Goal: Task Accomplishment & Management: Manage account settings

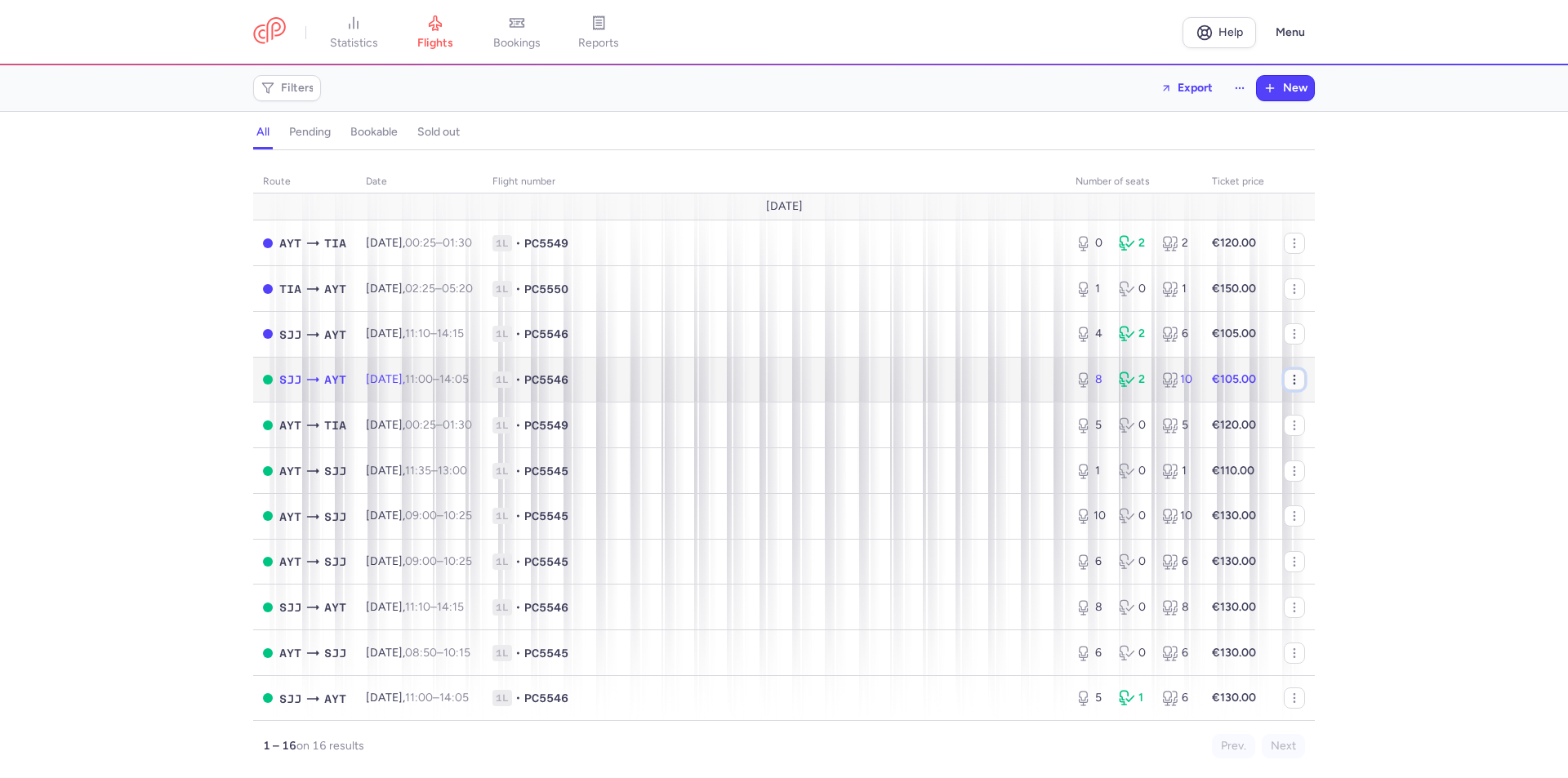
click at [1288, 382] on icon "button" at bounding box center [1295, 380] width 13 height 13
click at [792, 384] on span "1L • PC5546" at bounding box center [774, 379] width 564 height 16
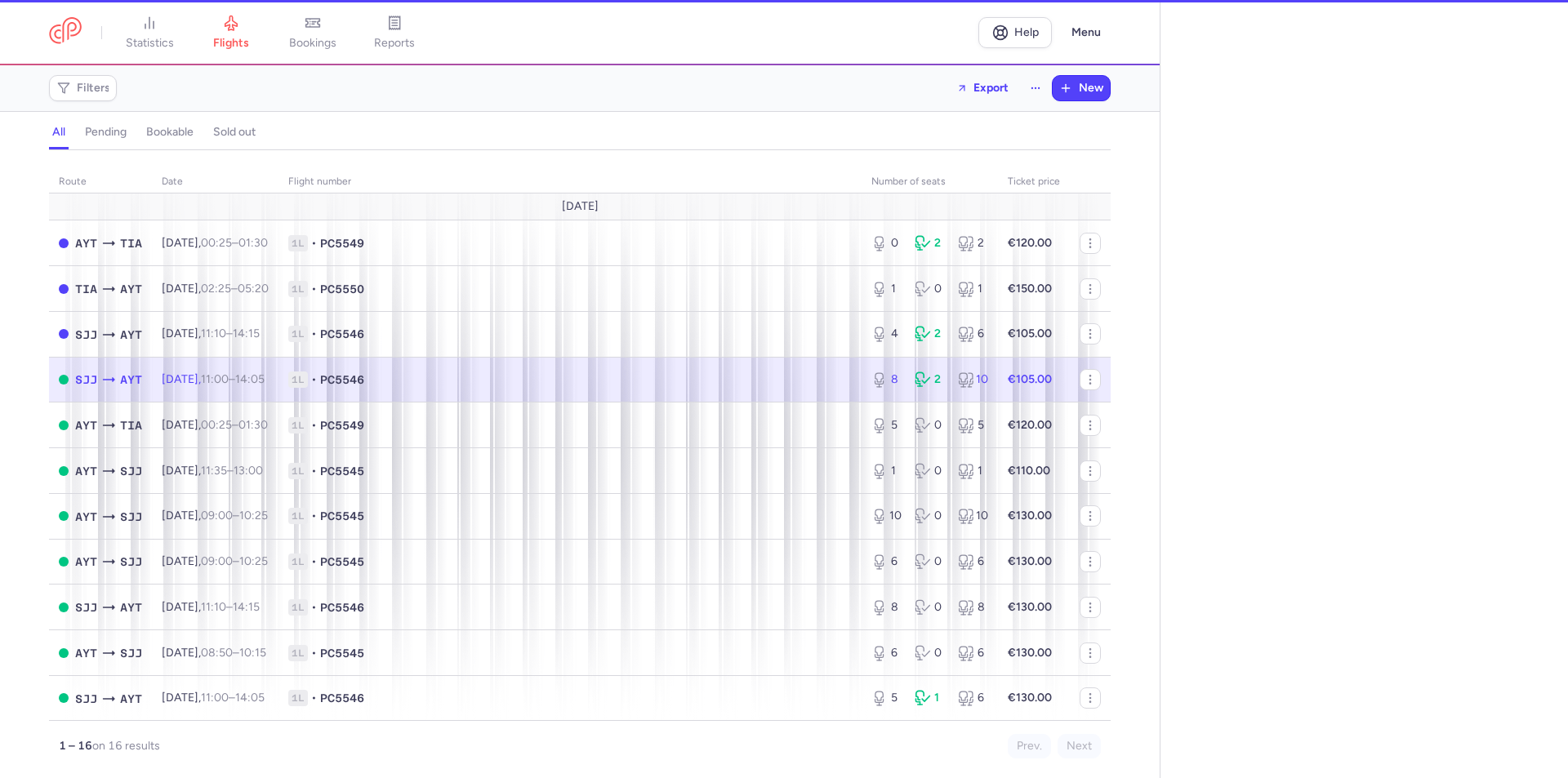
select select "days"
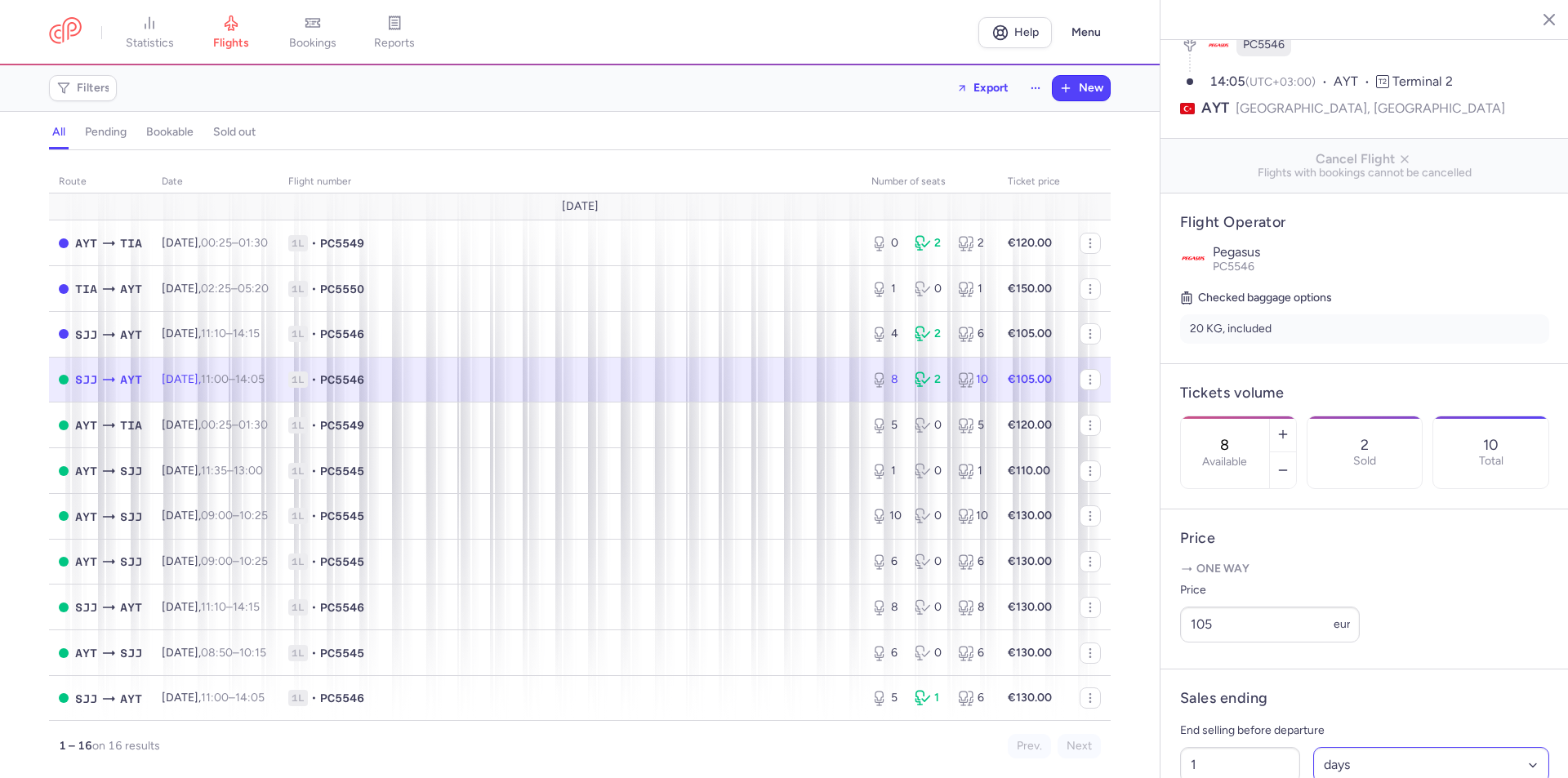
scroll to position [326, 0]
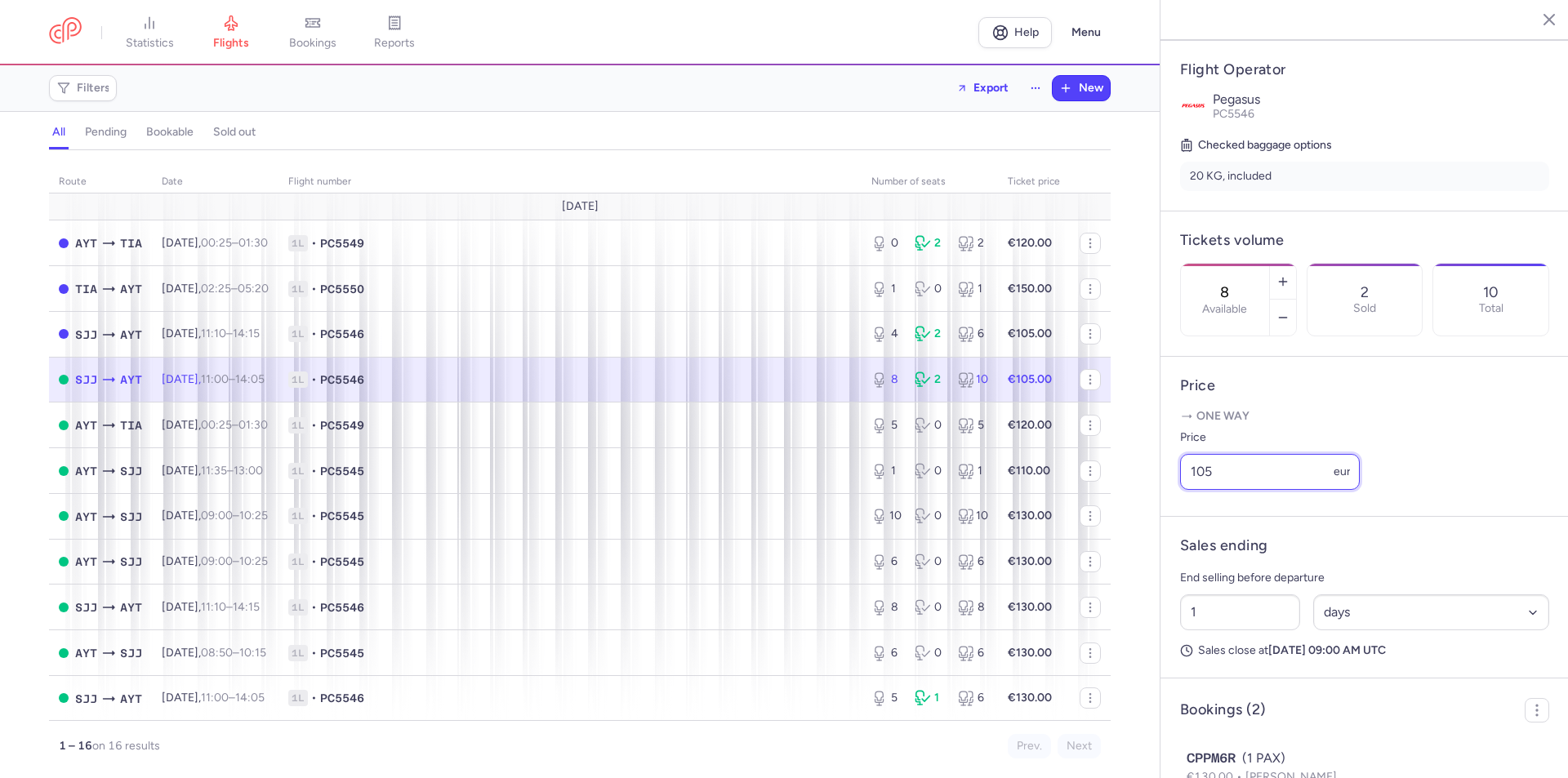
click at [1196, 490] on input "105" at bounding box center [1270, 472] width 180 height 36
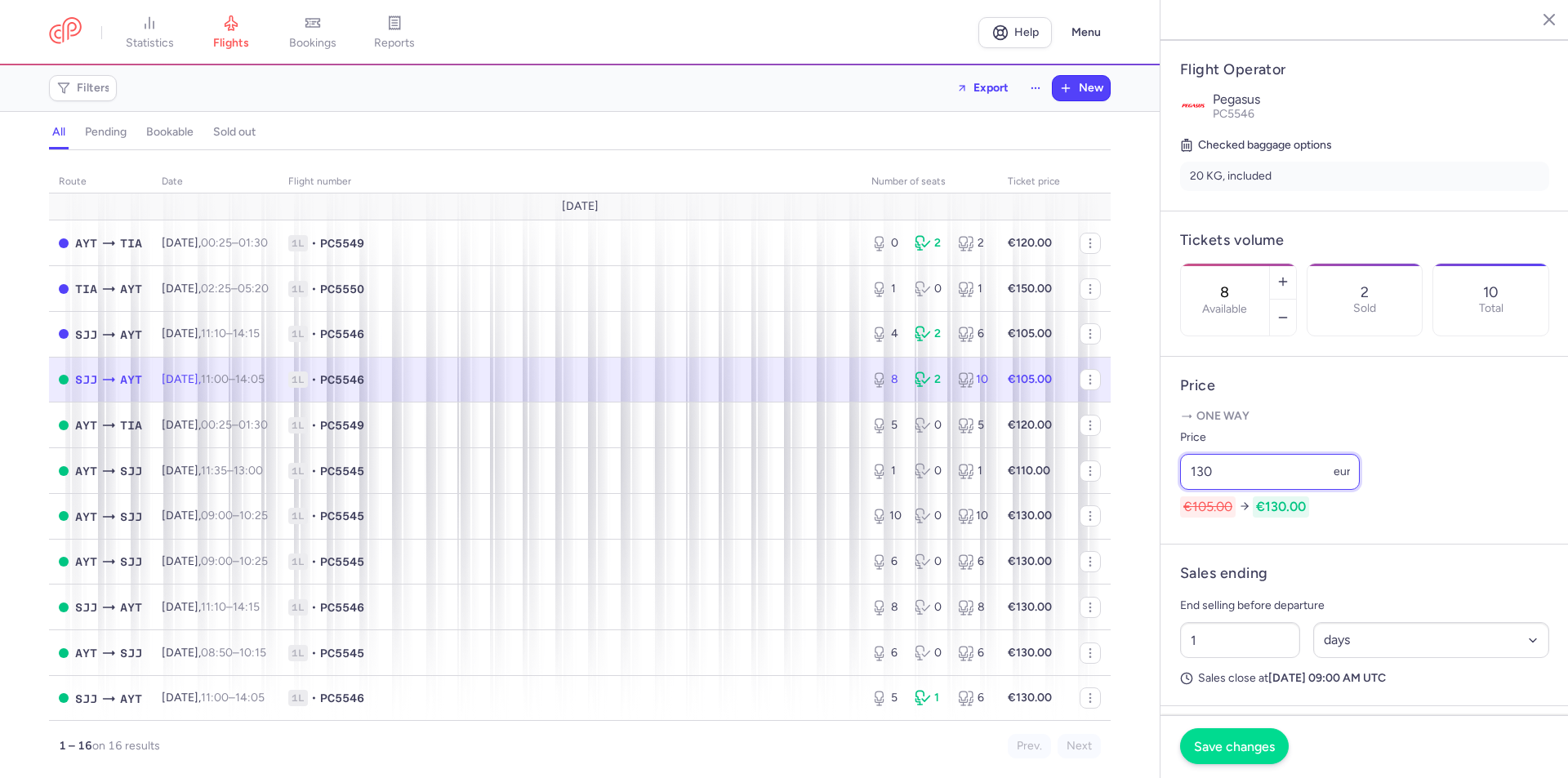
type input "130"
click at [1221, 747] on span "Save changes" at bounding box center [1234, 746] width 81 height 14
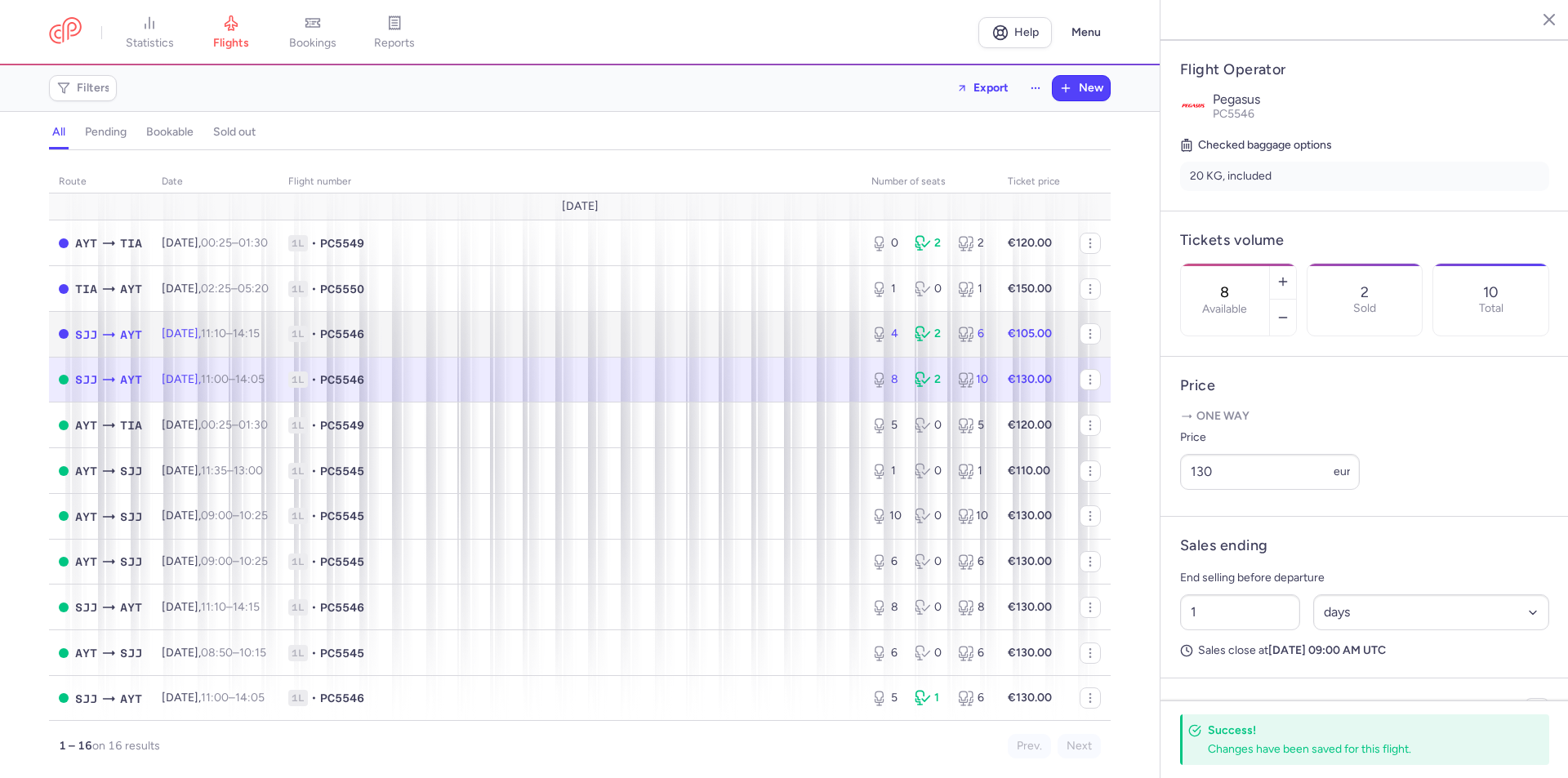
click at [942, 329] on div "4 2 6" at bounding box center [930, 334] width 130 height 29
type input "4"
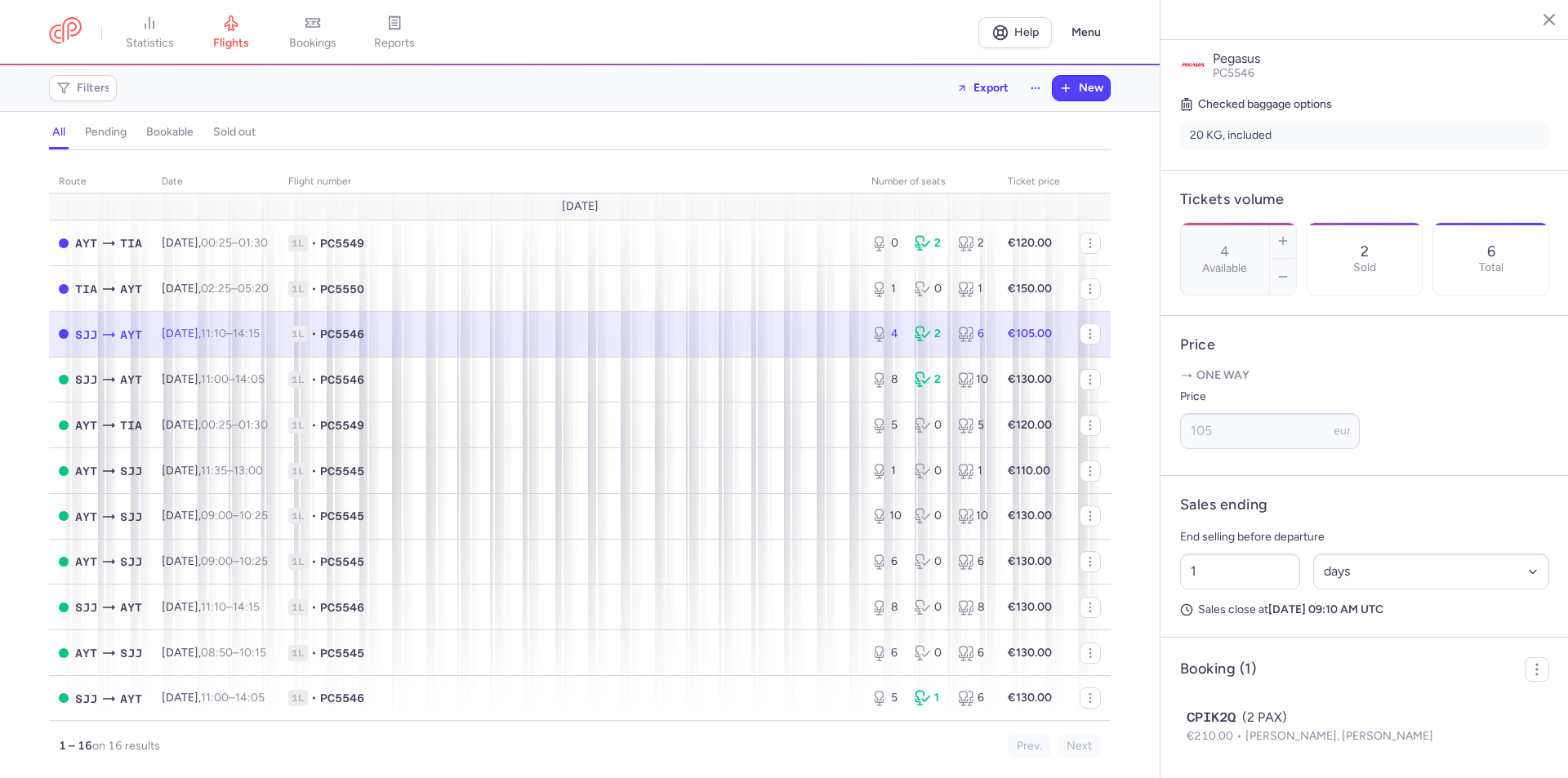
scroll to position [390, 0]
click at [1353, 574] on select "Select an option hours days" at bounding box center [1432, 571] width 237 height 36
select select "hours"
click at [1313, 553] on select "Select an option hours days" at bounding box center [1432, 571] width 237 height 36
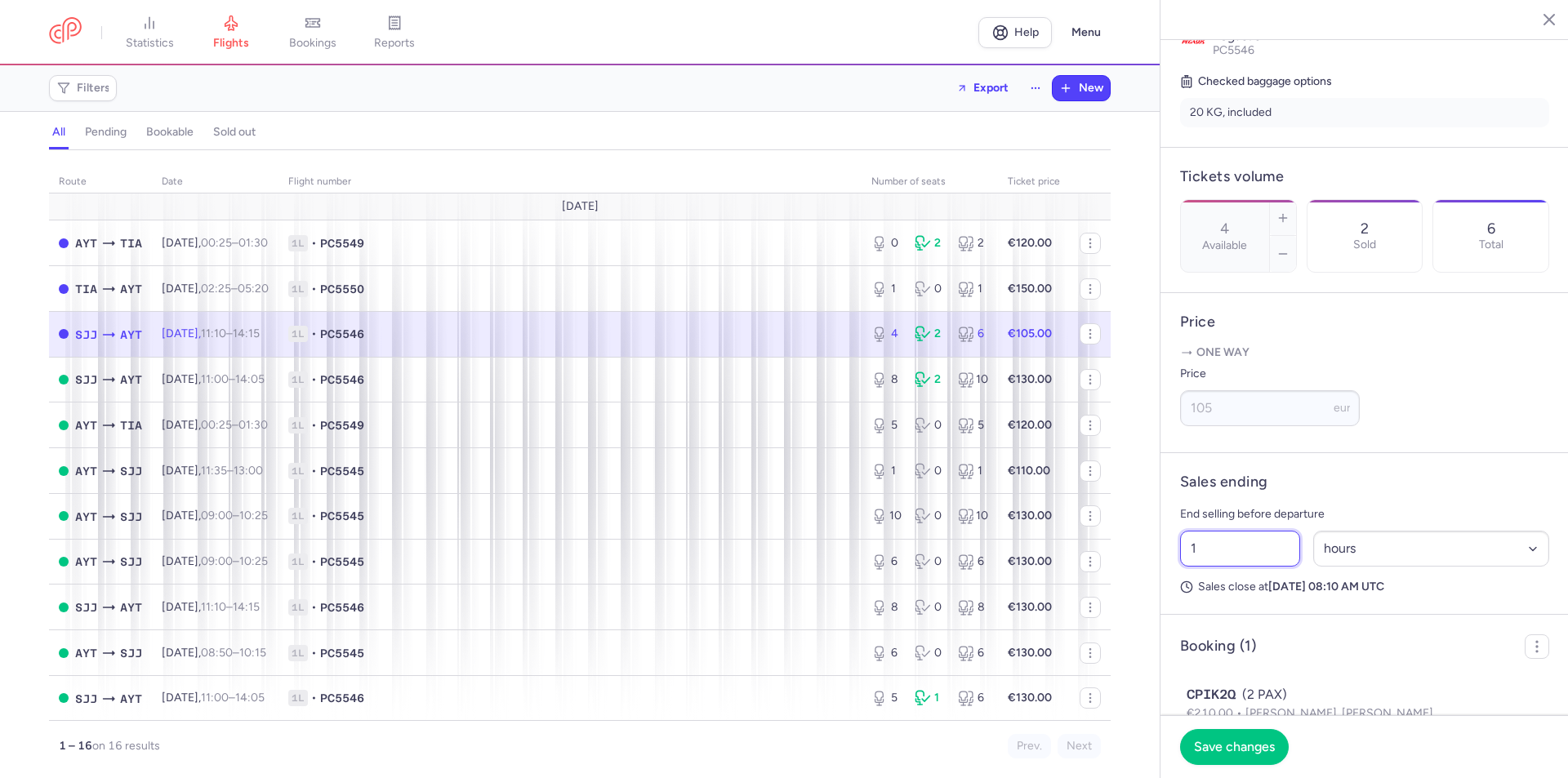
drag, startPoint x: 1259, startPoint y: 580, endPoint x: 1176, endPoint y: 573, distance: 83.3
click at [1176, 573] on div "1 Select an option hours days" at bounding box center [1364, 548] width 382 height 49
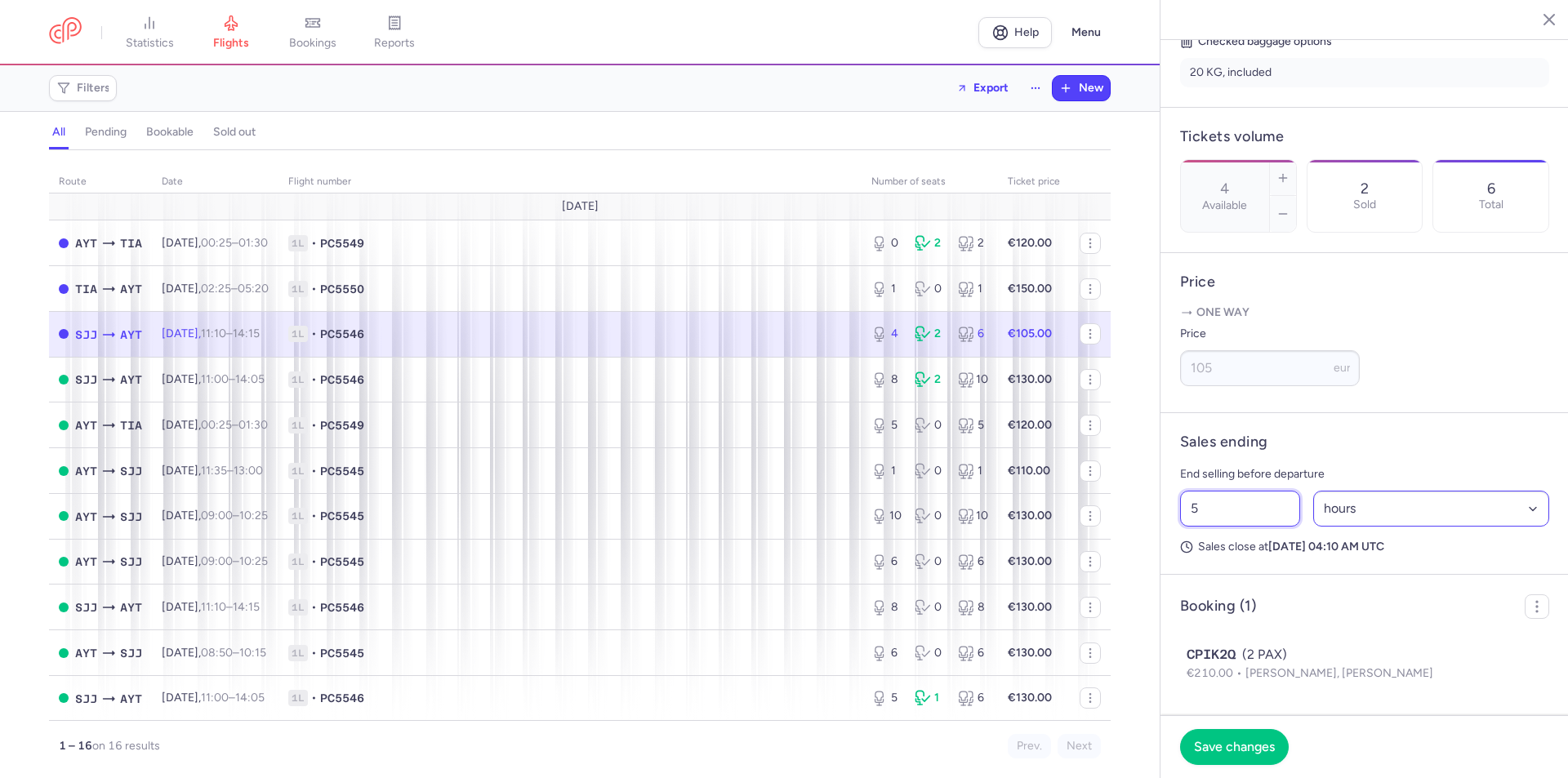
scroll to position [453, 0]
type input "5"
click at [1254, 742] on span "Save changes" at bounding box center [1234, 746] width 81 height 14
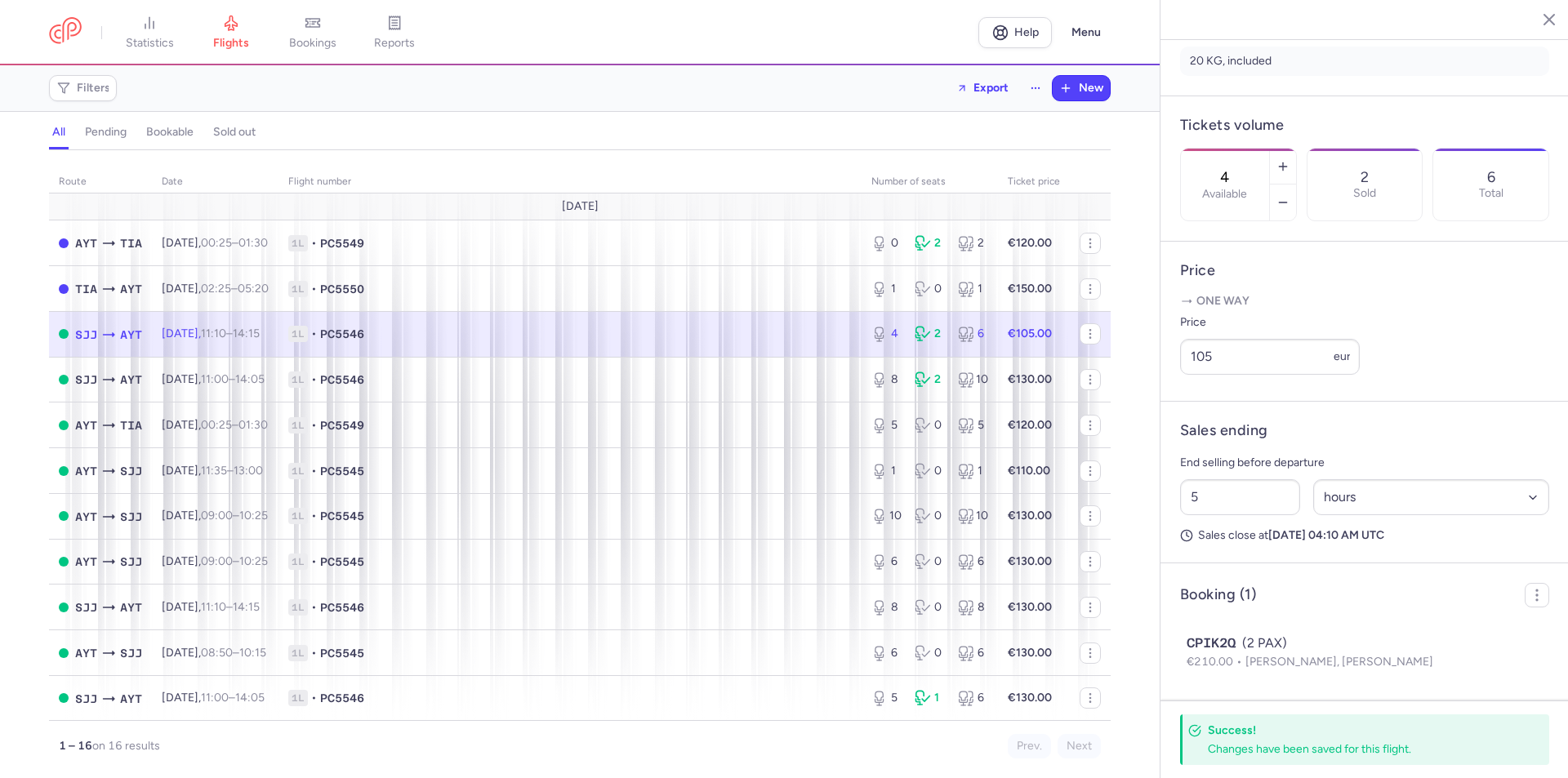
scroll to position [468, 0]
drag, startPoint x: 1245, startPoint y: 357, endPoint x: 1202, endPoint y: 352, distance: 43.3
click at [1202, 352] on input "105" at bounding box center [1270, 353] width 180 height 36
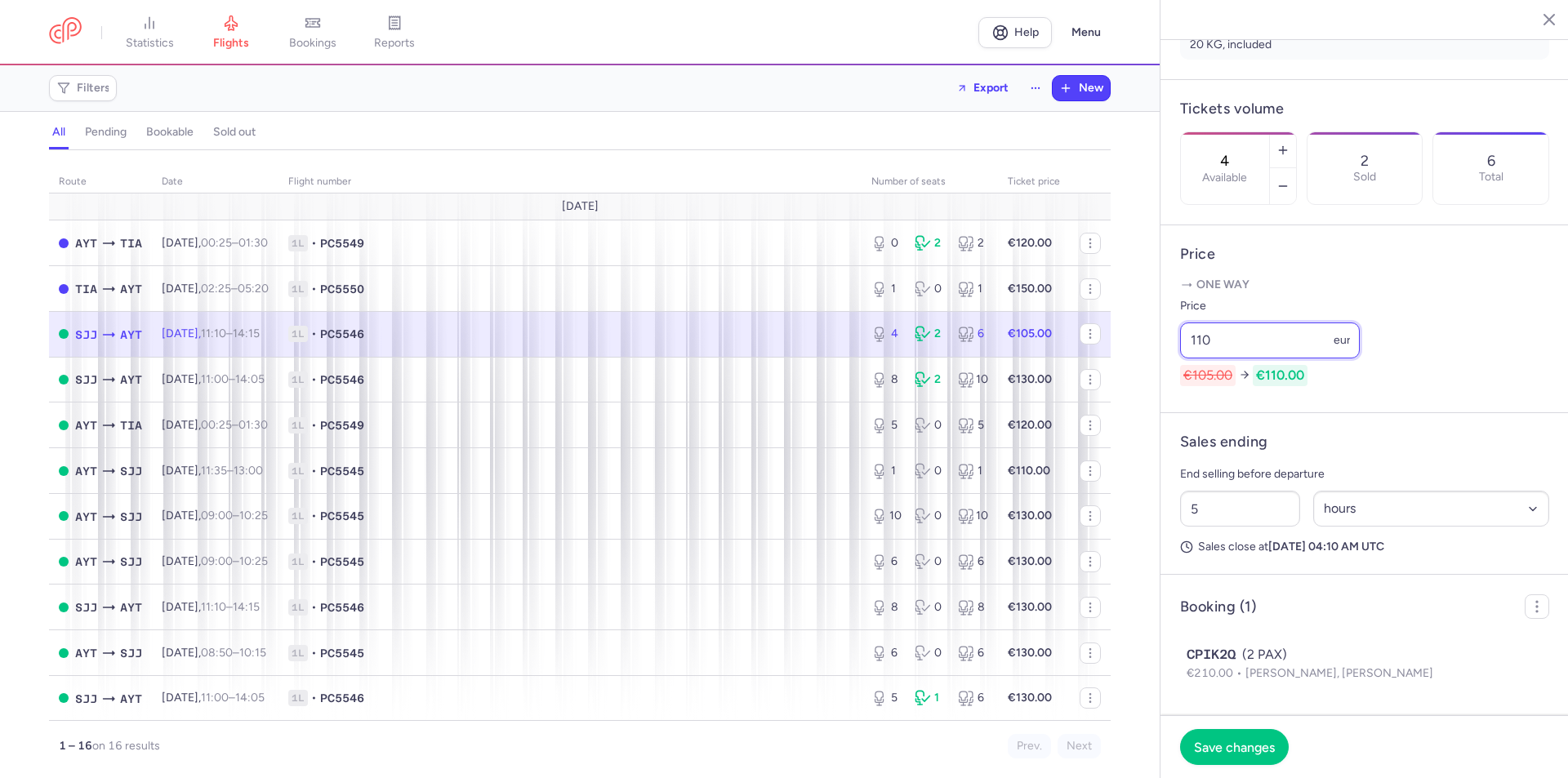
type input "110"
click at [1218, 739] on span "Save changes" at bounding box center [1234, 746] width 81 height 14
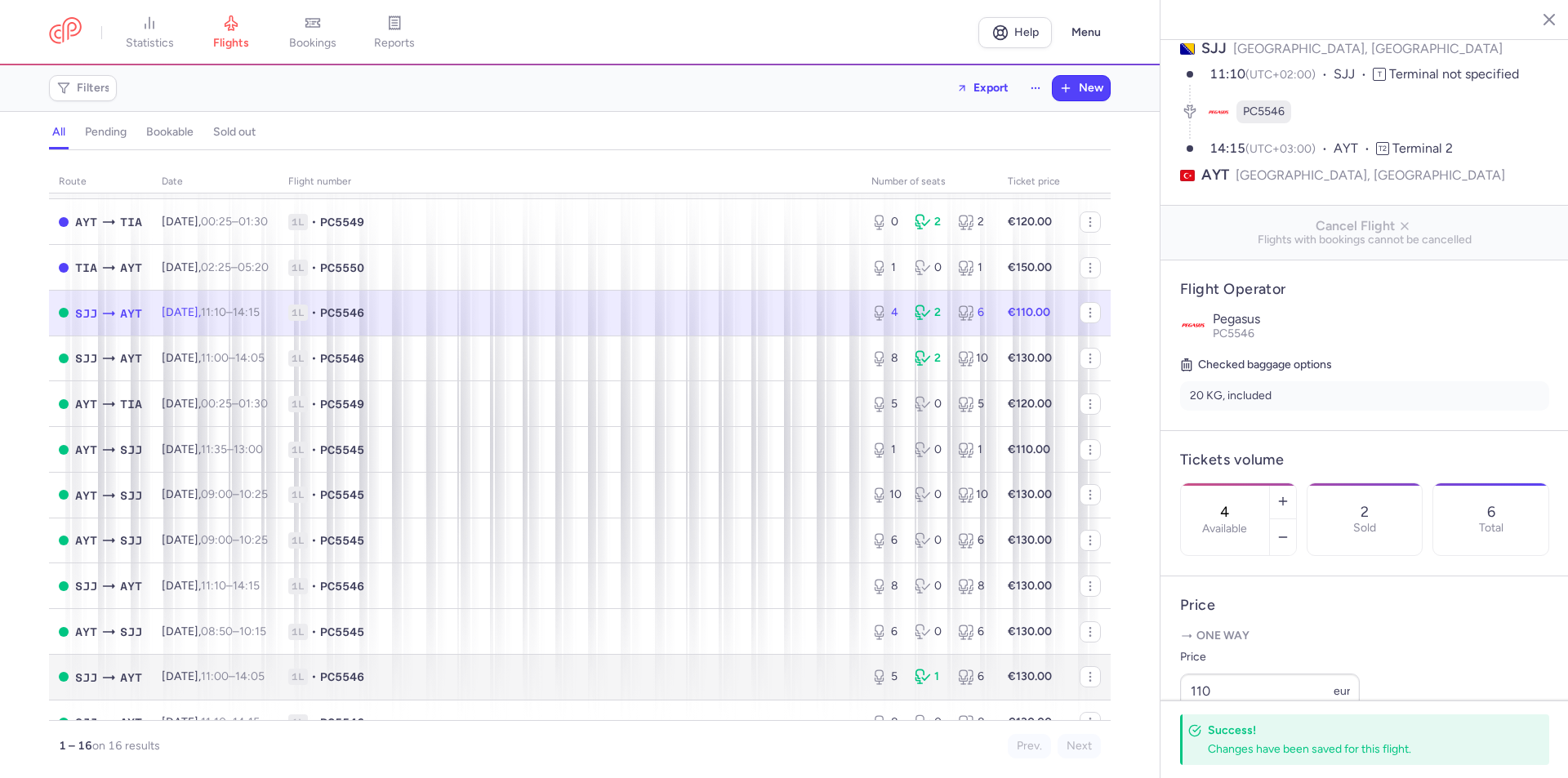
scroll to position [0, 0]
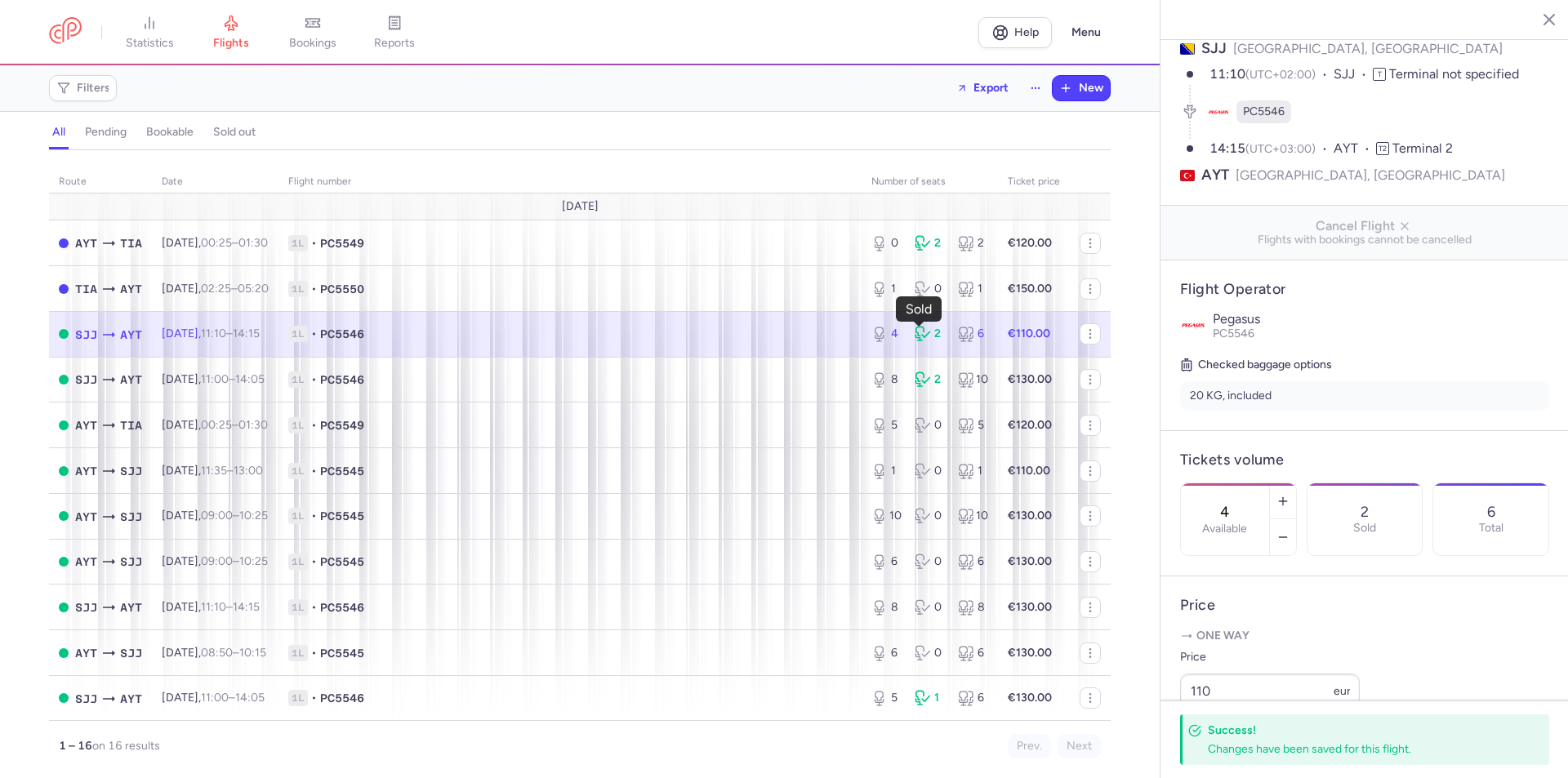
click at [919, 341] on icon at bounding box center [922, 333] width 16 height 16
click at [408, 36] on span "reports" at bounding box center [395, 43] width 41 height 14
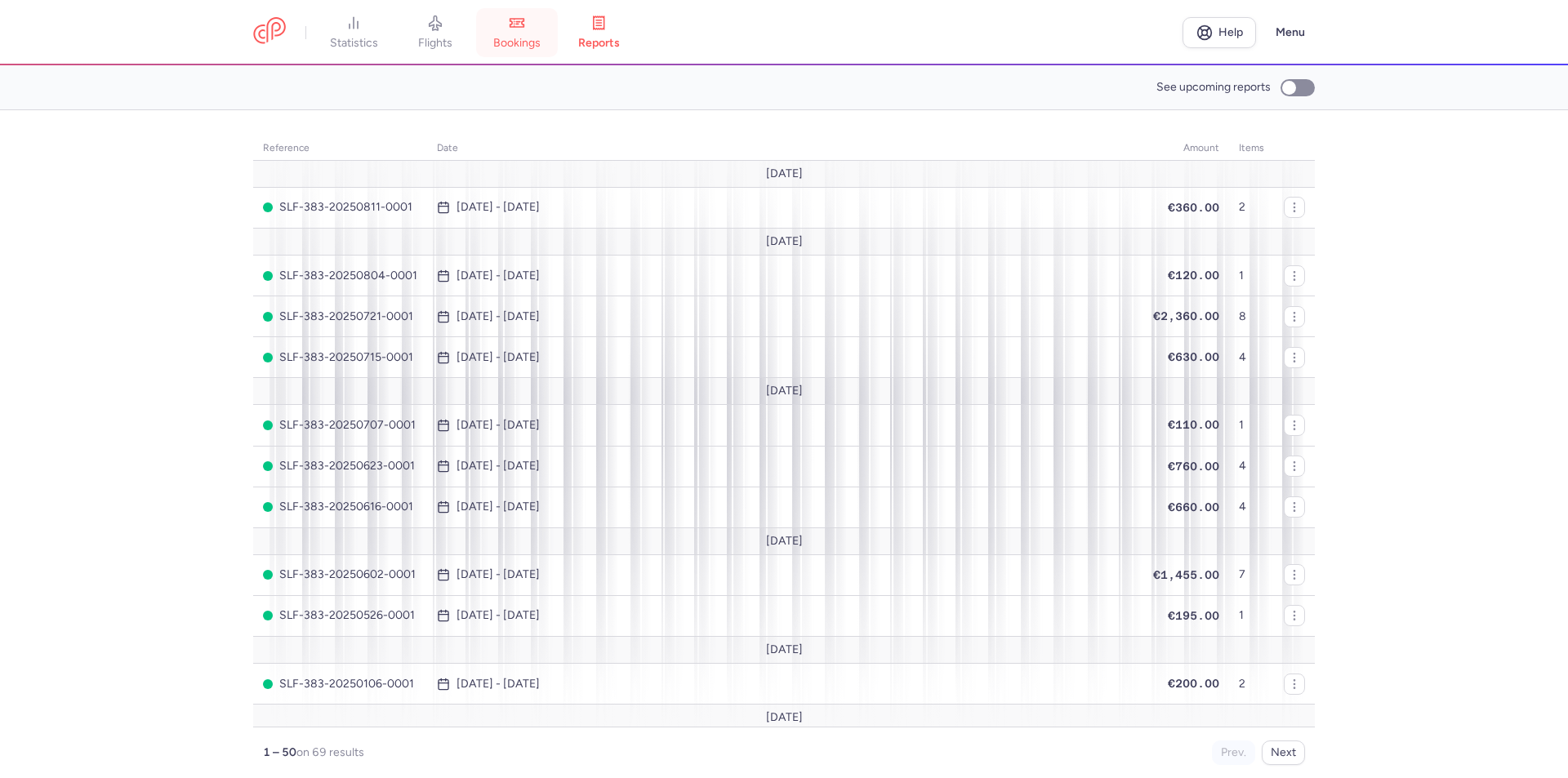
click at [520, 48] on span "bookings" at bounding box center [516, 43] width 47 height 14
